Goal: Transaction & Acquisition: Book appointment/travel/reservation

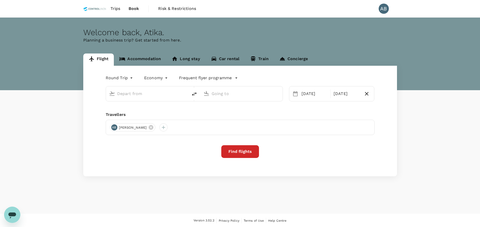
click at [123, 93] on input "text" at bounding box center [147, 94] width 60 height 8
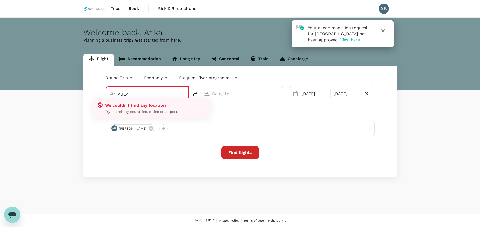
type input "Kuala Lumpur Intl ([GEOGRAPHIC_DATA])"
type input "Bintulu (BTU)"
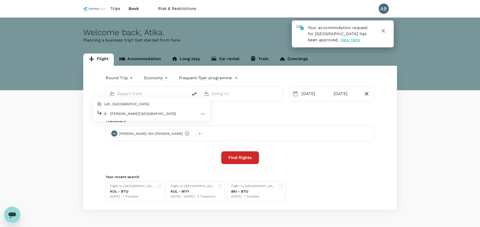
type input "Kuala Lumpur Intl ([GEOGRAPHIC_DATA])"
type input "Bintulu (BTU)"
type input "Leh, [GEOGRAPHIC_DATA] (any)"
click at [165, 90] on input "Leh, [GEOGRAPHIC_DATA] (any)" at bounding box center [147, 94] width 60 height 8
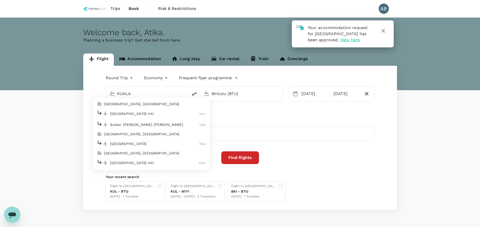
click at [139, 113] on p "[GEOGRAPHIC_DATA] Intl" at bounding box center [155, 113] width 90 height 5
type input "Kuala Lumpur Intl ([GEOGRAPHIC_DATA])"
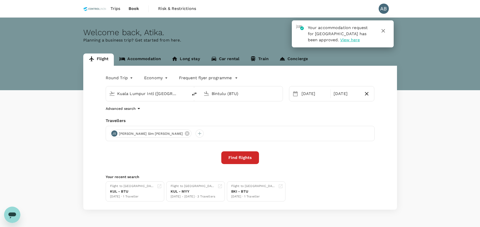
click at [247, 93] on input "Bintulu (BTU)" at bounding box center [242, 94] width 60 height 8
type input "L"
type input "Bintulu (BTU)"
drag, startPoint x: 371, startPoint y: 114, endPoint x: 377, endPoint y: 112, distance: 6.2
click at [371, 114] on div "Round Trip roundtrip Economy economy Frequent flyer programme [GEOGRAPHIC_DATA]…" at bounding box center [240, 138] width 314 height 144
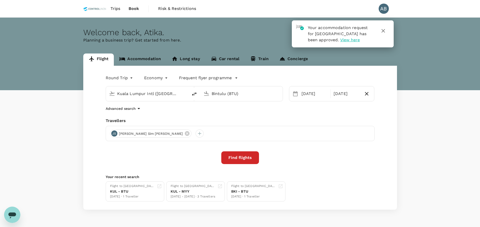
click at [158, 117] on div "Round Trip roundtrip Economy economy Frequent flyer programme [GEOGRAPHIC_DATA]…" at bounding box center [240, 138] width 314 height 144
click at [224, 117] on div "Round Trip roundtrip Economy economy Frequent flyer programme [GEOGRAPHIC_DATA]…" at bounding box center [240, 138] width 314 height 144
